Goal: Task Accomplishment & Management: Use online tool/utility

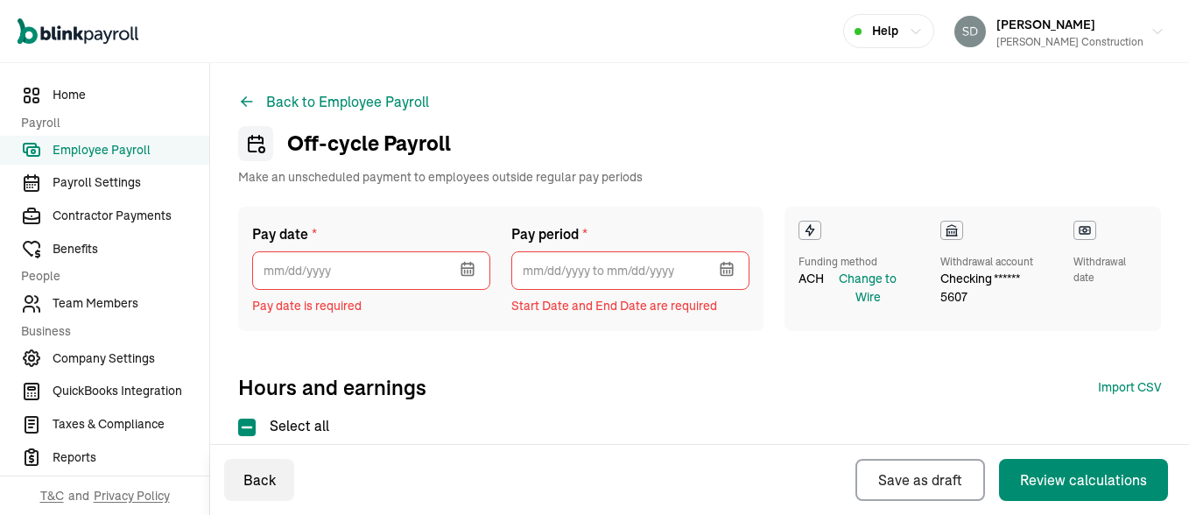
select select "direct_deposit"
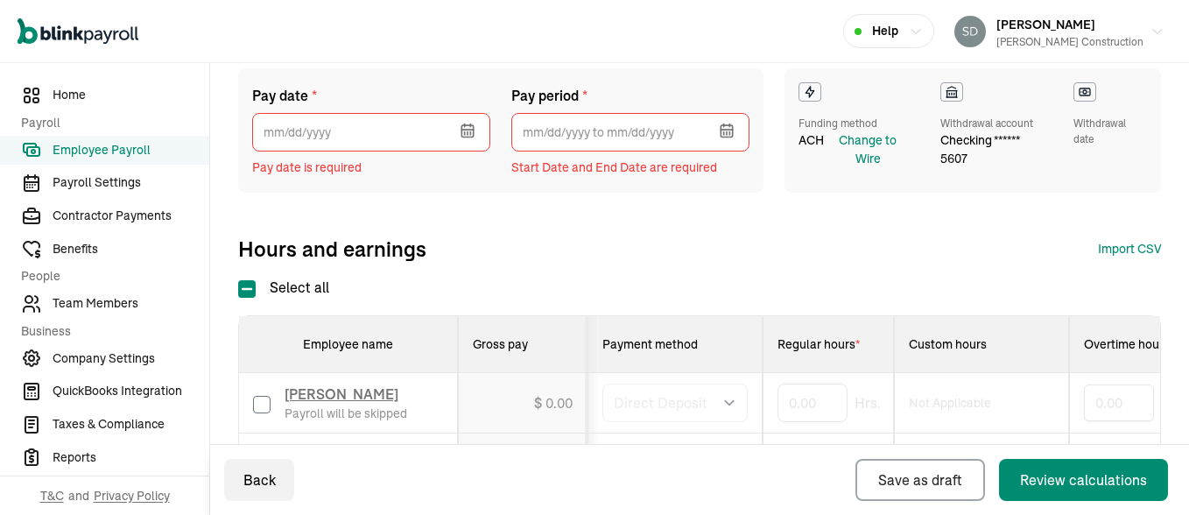
click at [465, 134] on icon "button" at bounding box center [465, 132] width 0 height 3
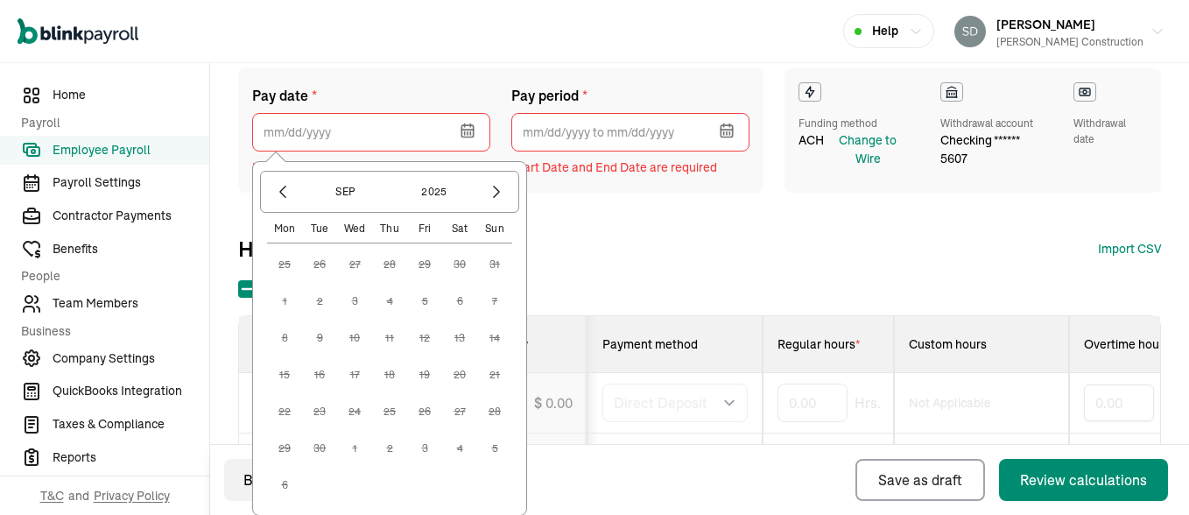
click at [465, 134] on icon "button" at bounding box center [465, 132] width 0 height 3
click at [623, 225] on div "Pay date * [DATE] Mon Tue Wed Thu Fri Sat Sun 25 26 27 28 29 30 31 1 2 3 4 5 6 …" at bounding box center [699, 165] width 923 height 194
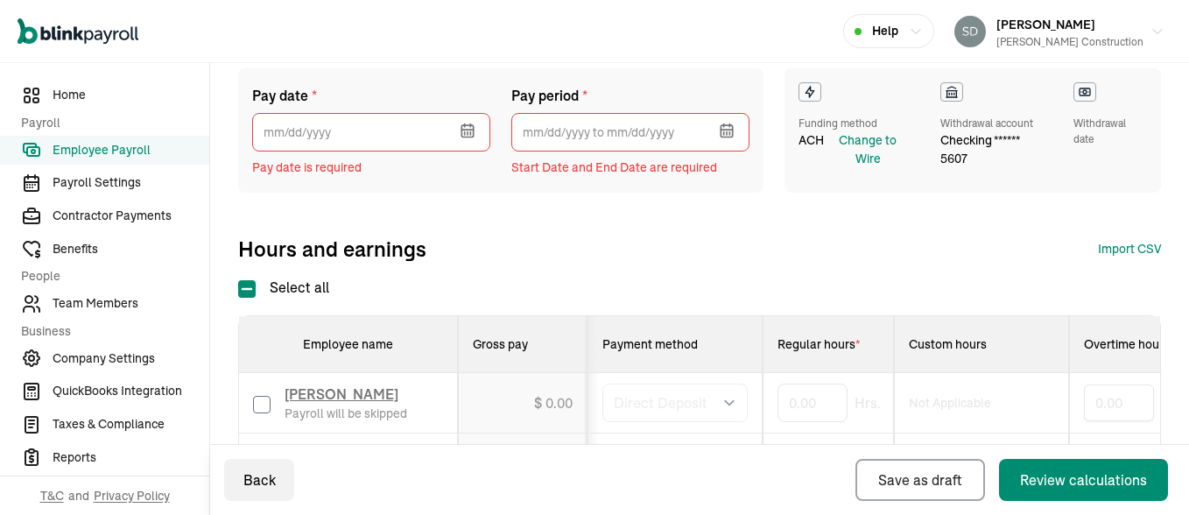
click at [466, 137] on icon "button" at bounding box center [466, 130] width 11 height 11
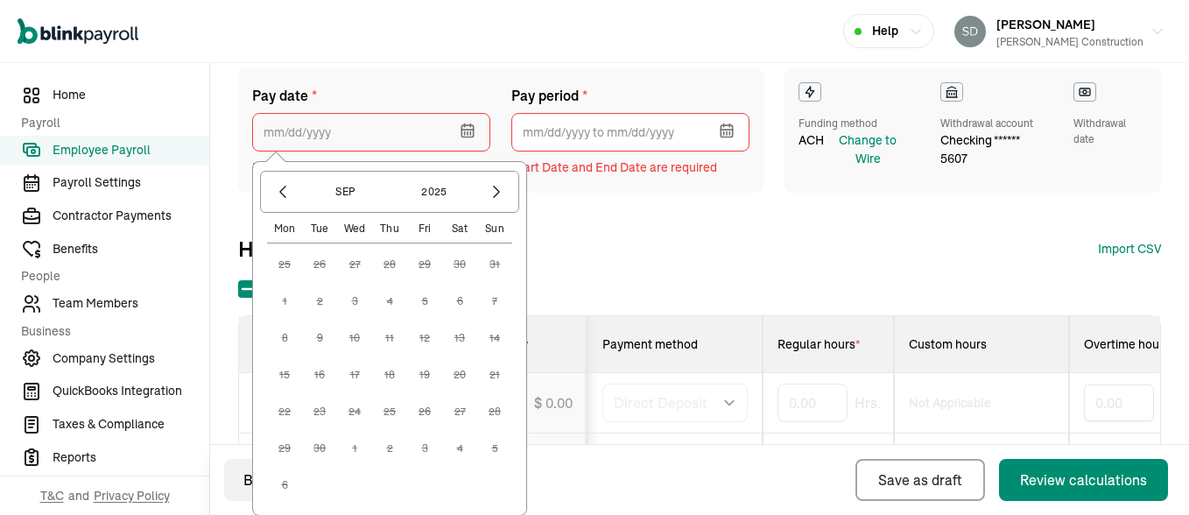
click at [360, 130] on input "text" at bounding box center [371, 132] width 238 height 39
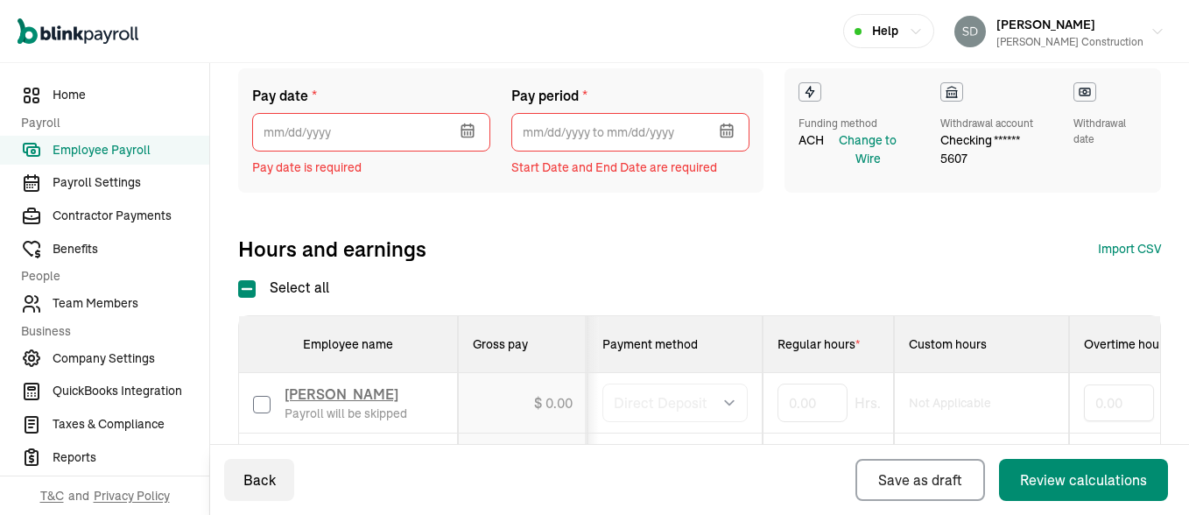
click at [83, 146] on span "Employee Payroll" at bounding box center [131, 150] width 157 height 18
click at [466, 126] on icon "button" at bounding box center [468, 131] width 18 height 18
click at [128, 151] on span "Employee Payroll" at bounding box center [131, 150] width 157 height 18
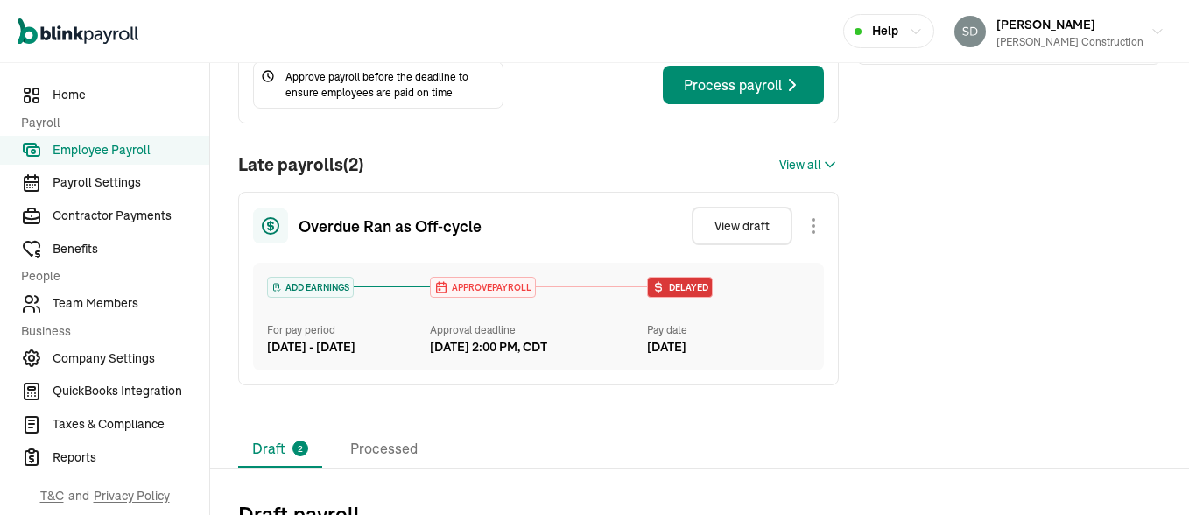
scroll to position [278, 0]
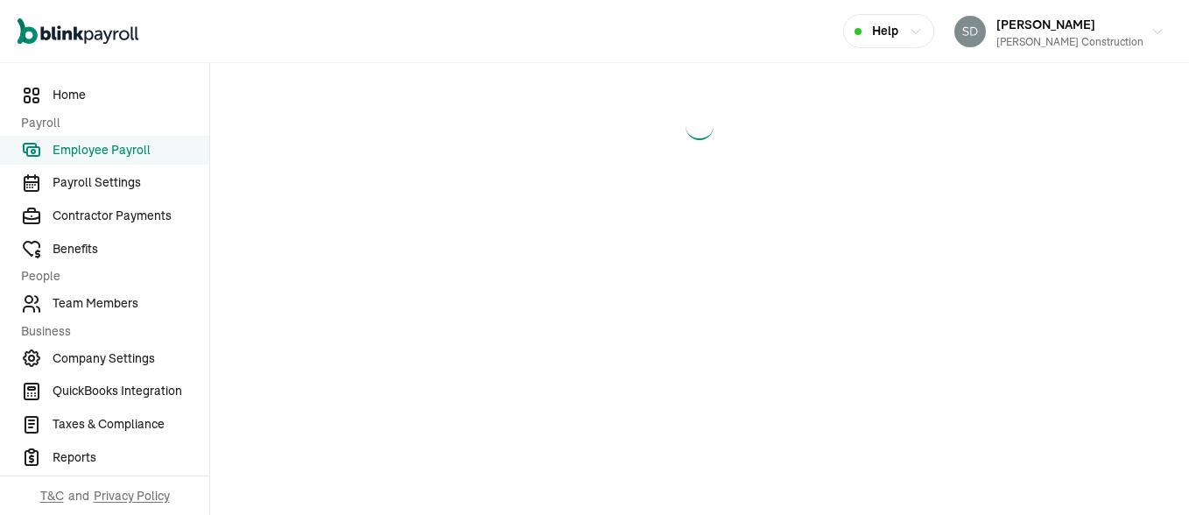
select select "direct_deposit"
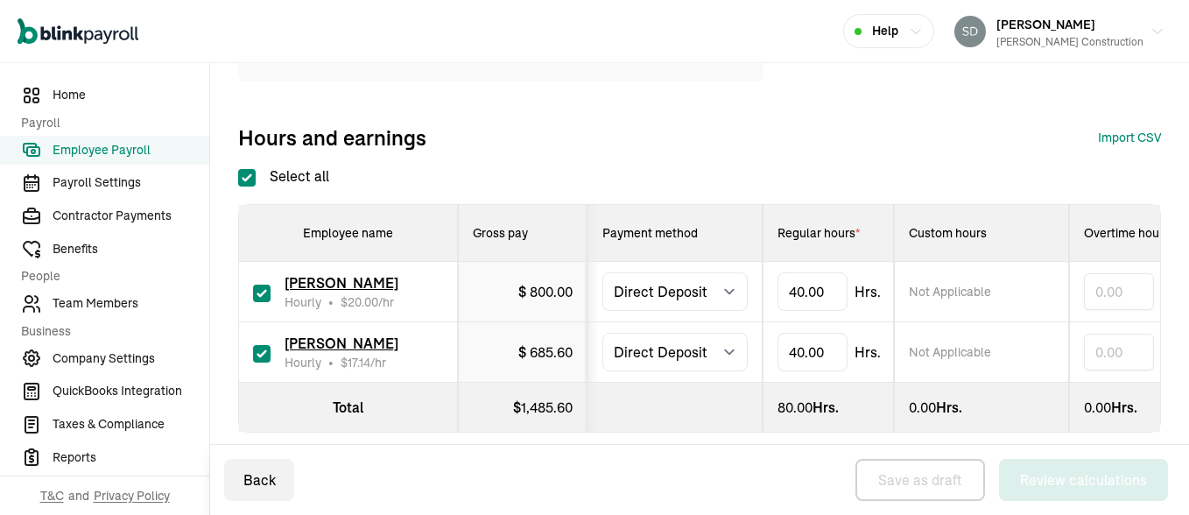
scroll to position [254, 0]
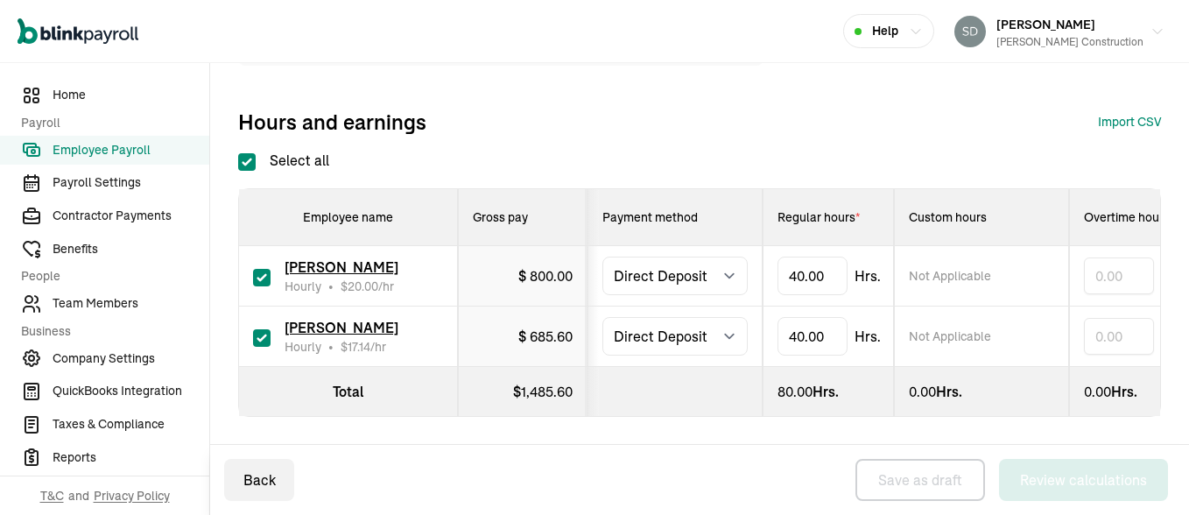
click at [240, 153] on input "Select all" at bounding box center [247, 162] width 18 height 18
checkbox input "false"
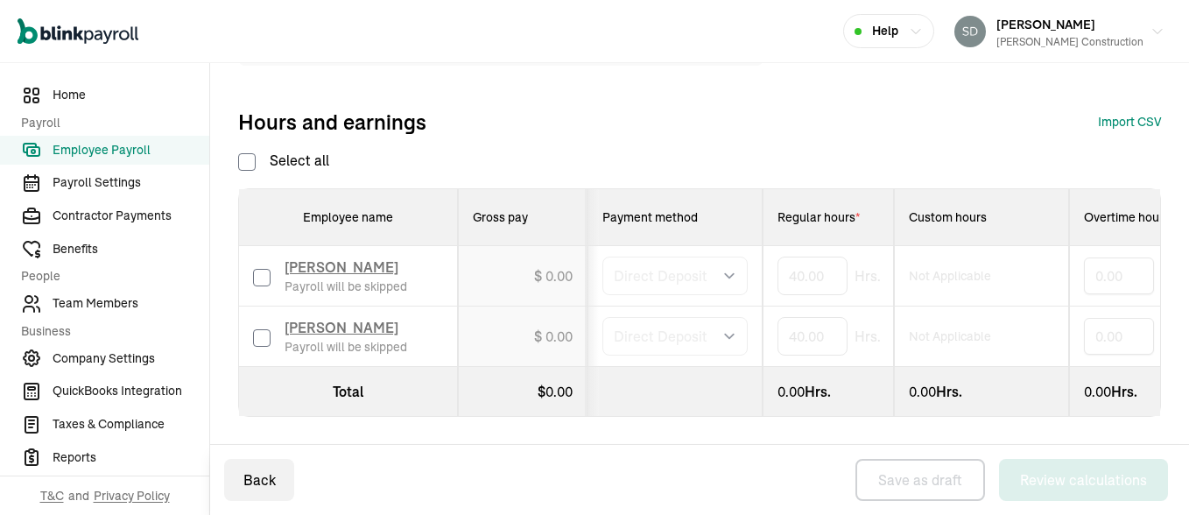
click at [147, 151] on span "Employee Payroll" at bounding box center [131, 150] width 157 height 18
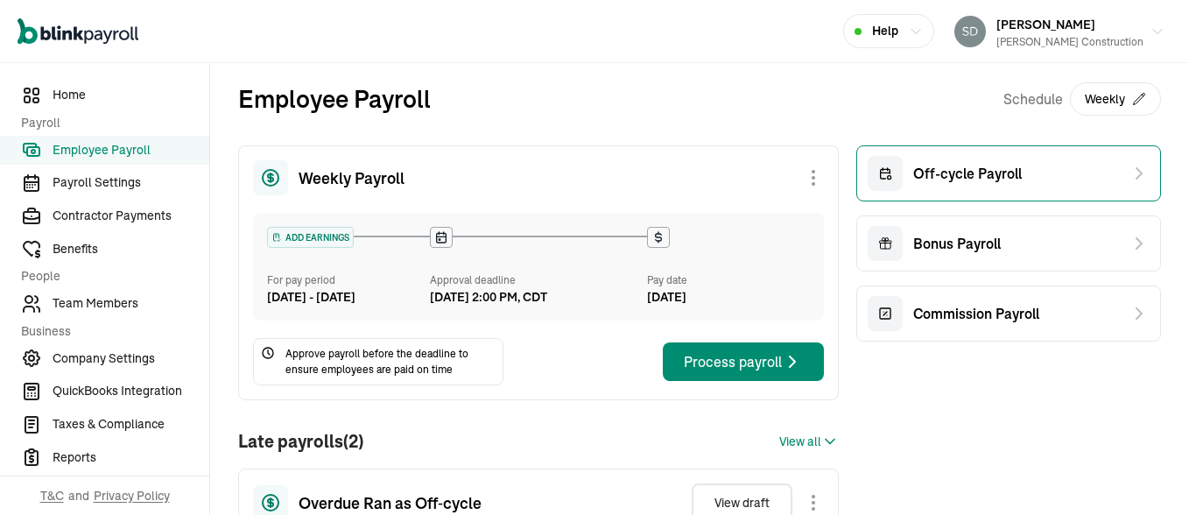
click at [913, 168] on span "Off-cycle Payroll" at bounding box center [967, 173] width 109 height 21
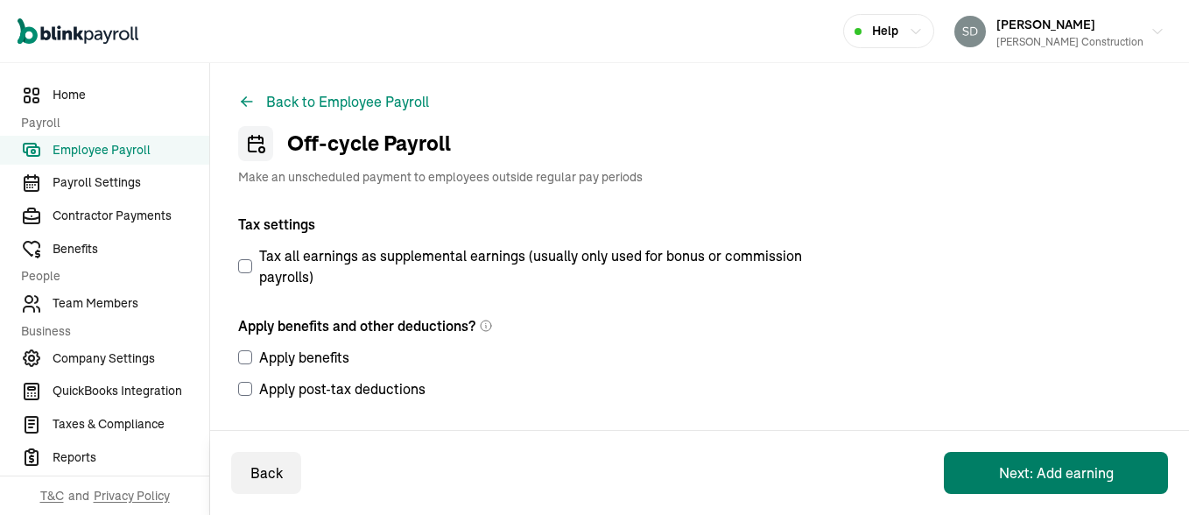
click at [1018, 467] on button "Next: Add earning" at bounding box center [1056, 473] width 224 height 42
select select "direct_deposit"
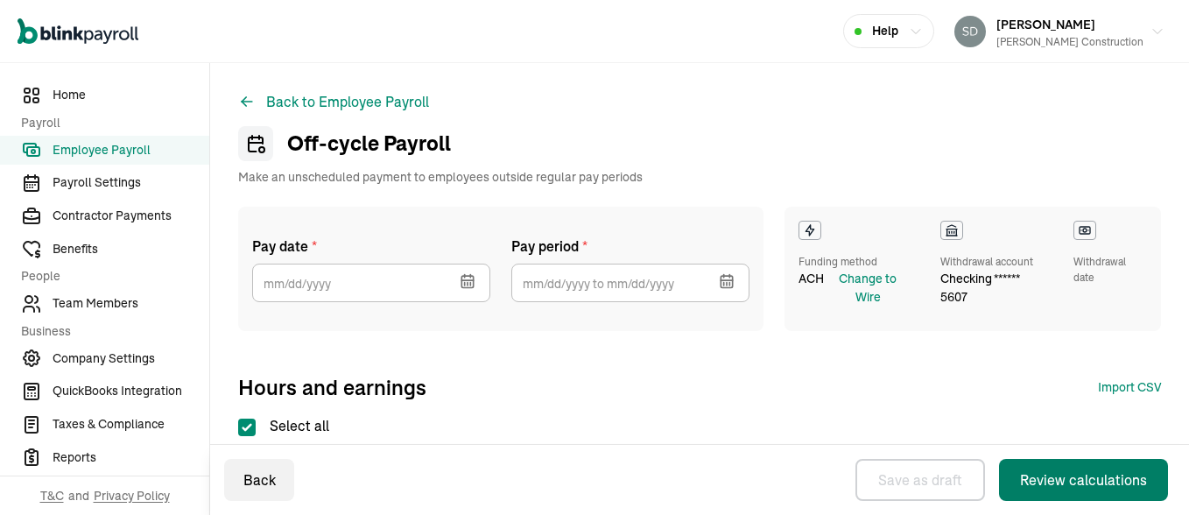
checkbox input "true"
click at [466, 279] on icon "button" at bounding box center [468, 281] width 18 height 18
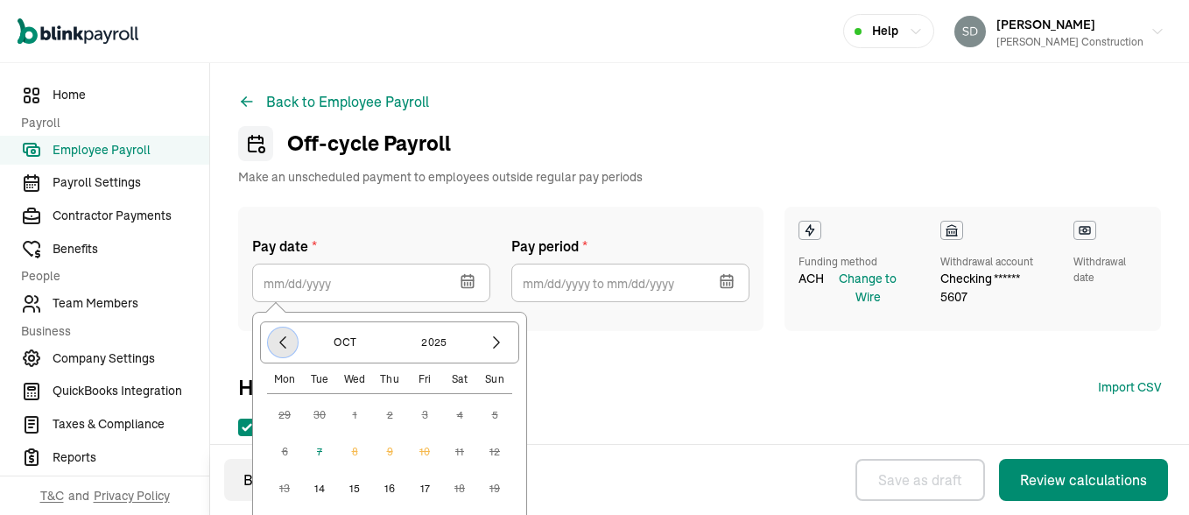
click at [283, 350] on icon "button" at bounding box center [283, 343] width 18 height 18
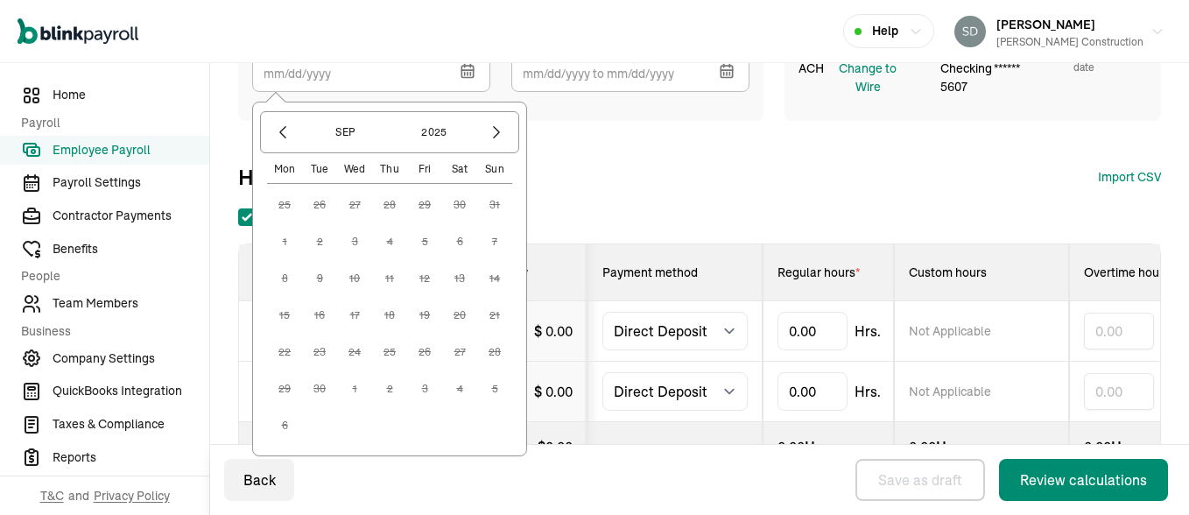
scroll to position [245, 0]
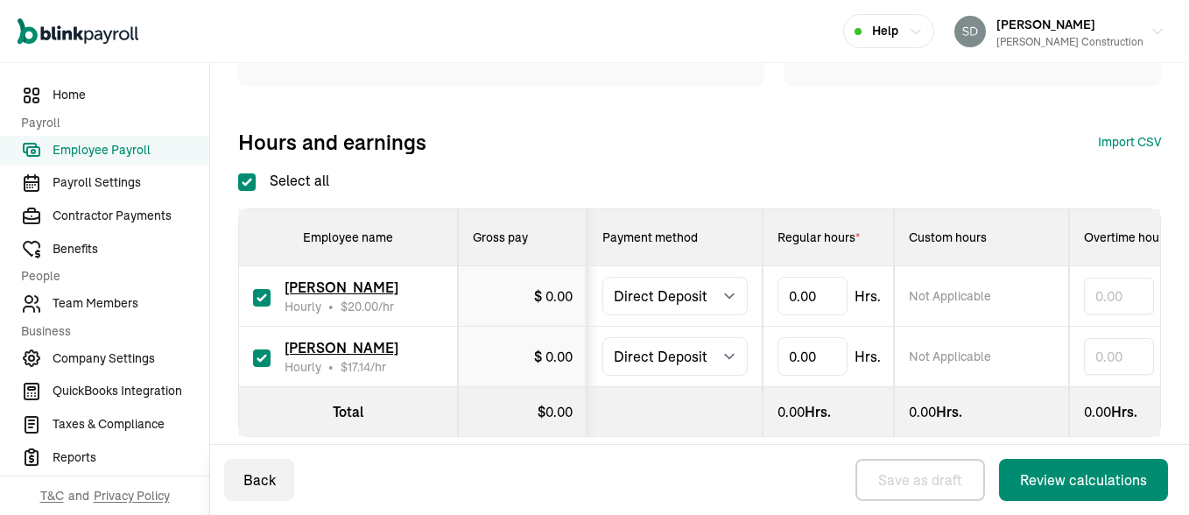
click at [604, 176] on div "Select all Employee name Gross pay Payment method Regular hours * Custom hours …" at bounding box center [699, 303] width 923 height 267
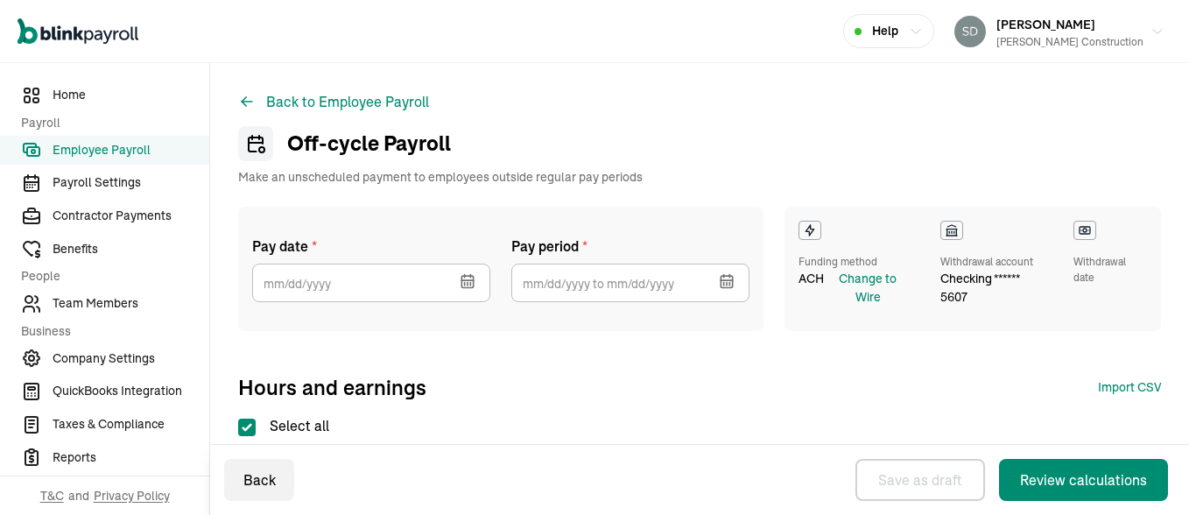
scroll to position [278, 0]
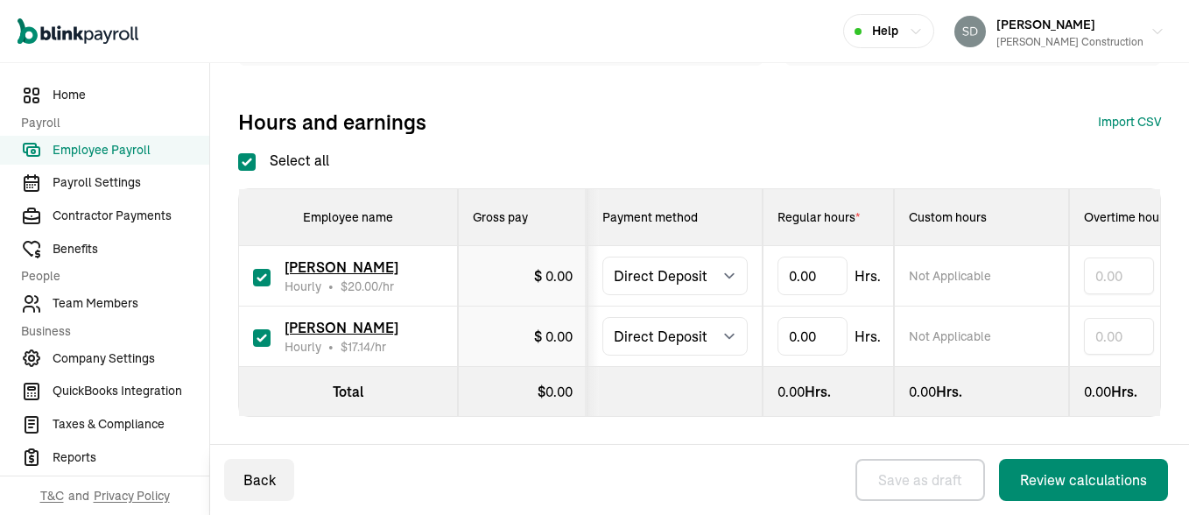
click at [264, 265] on label at bounding box center [262, 275] width 18 height 21
click at [264, 269] on input "checkbox" at bounding box center [262, 278] width 18 height 18
checkbox input "false"
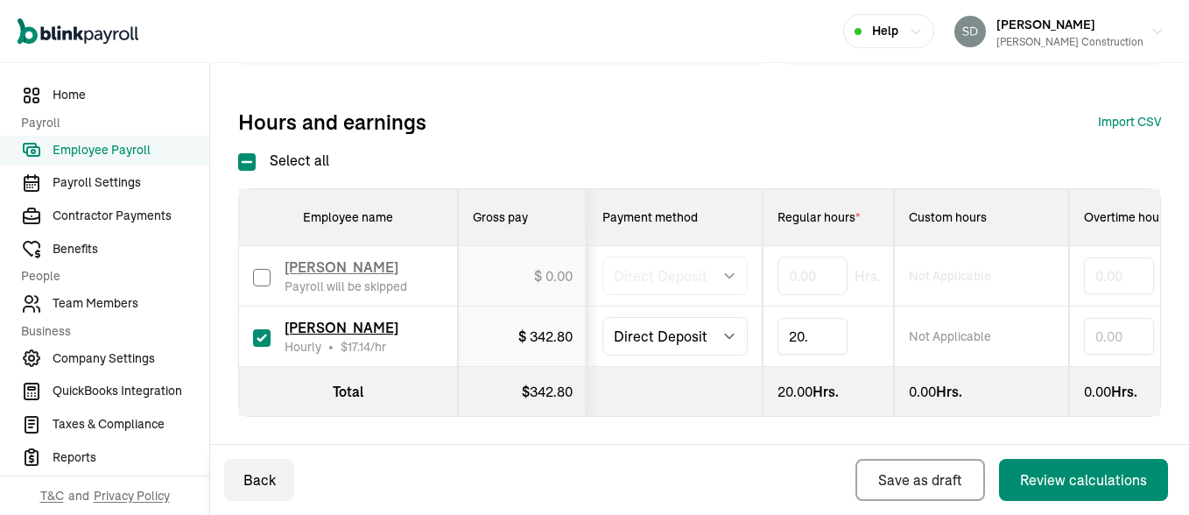
type input "20.5"
click at [999, 459] on button "Review calculations" at bounding box center [1083, 480] width 169 height 42
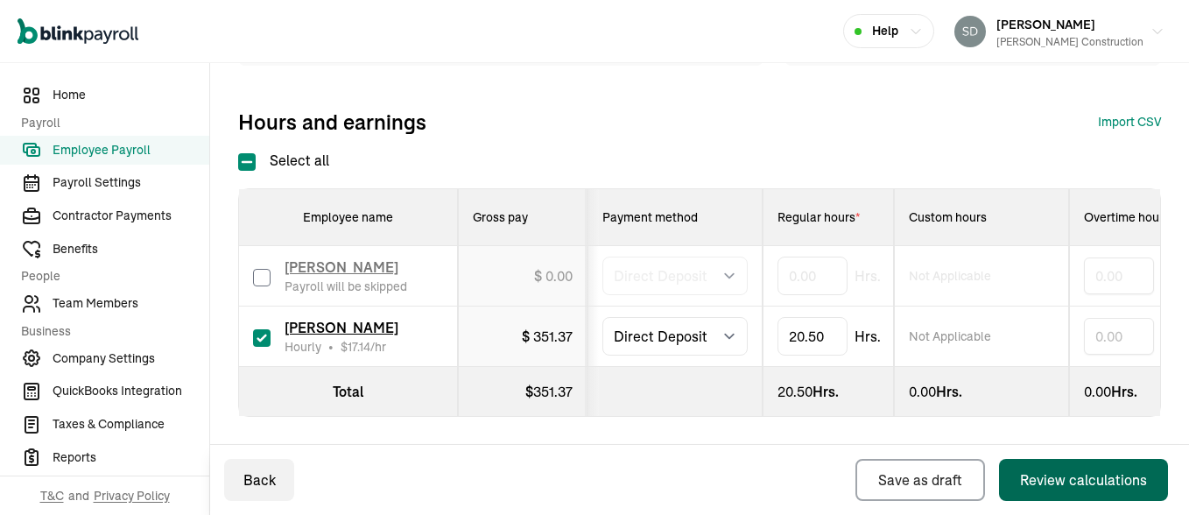
scroll to position [265, 0]
click at [1041, 481] on div "Review calculations" at bounding box center [1083, 479] width 127 height 21
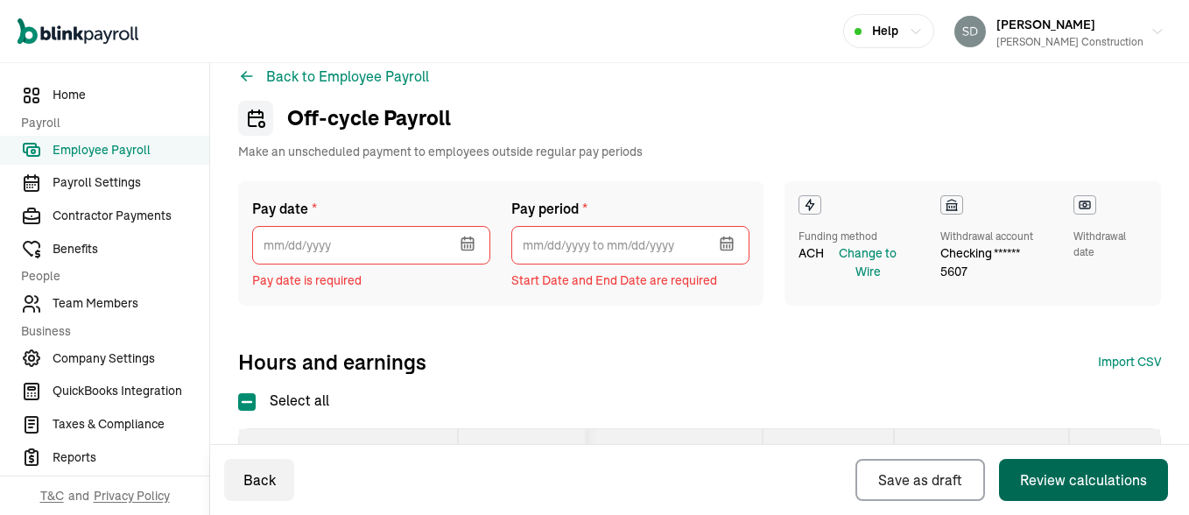
scroll to position [0, 0]
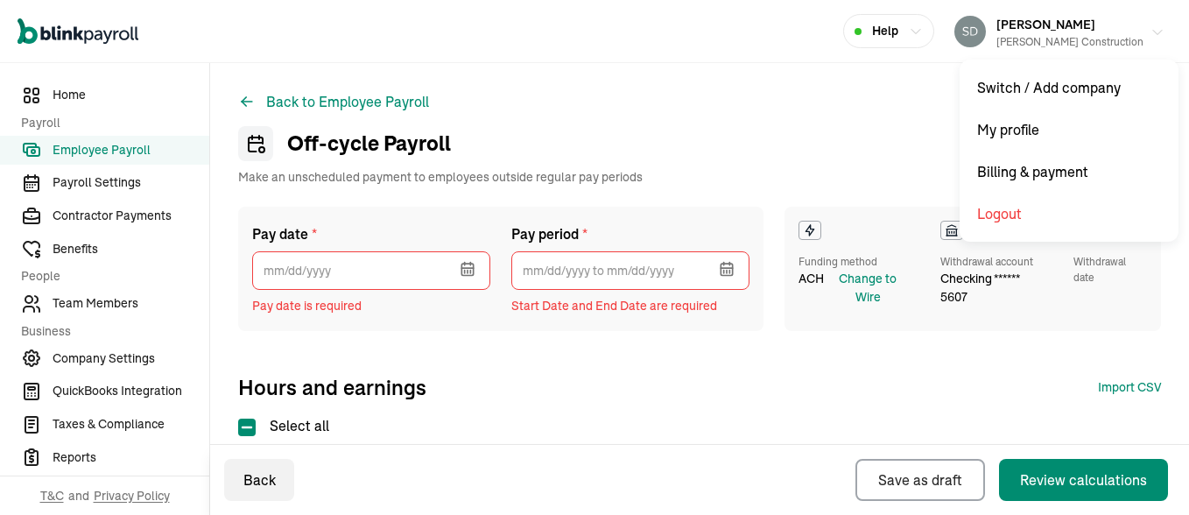
click at [1054, 30] on span "[PERSON_NAME]" at bounding box center [1046, 25] width 99 height 16
